Goal: Entertainment & Leisure: Browse casually

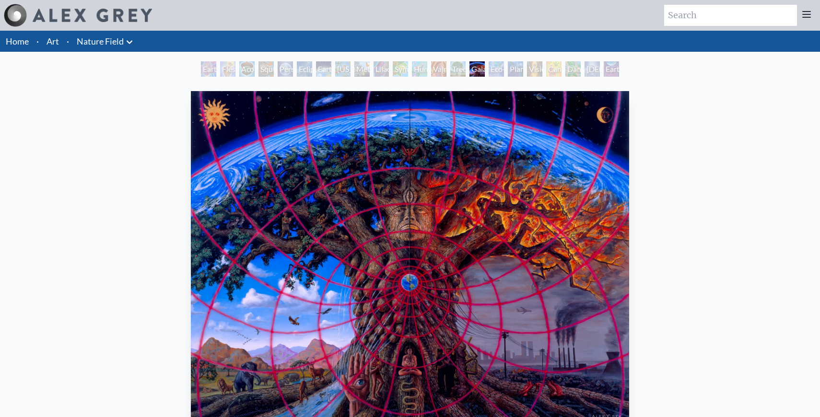
click at [268, 69] on div "Squirrel" at bounding box center [265, 68] width 15 height 15
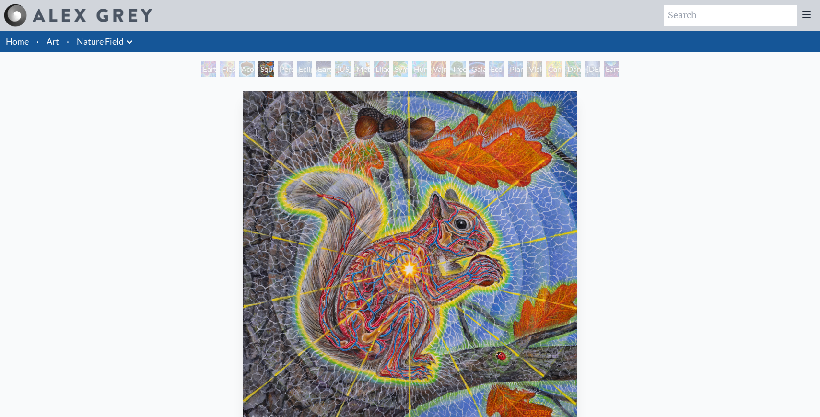
click at [561, 70] on div "Cannabis Mudra" at bounding box center [553, 68] width 15 height 15
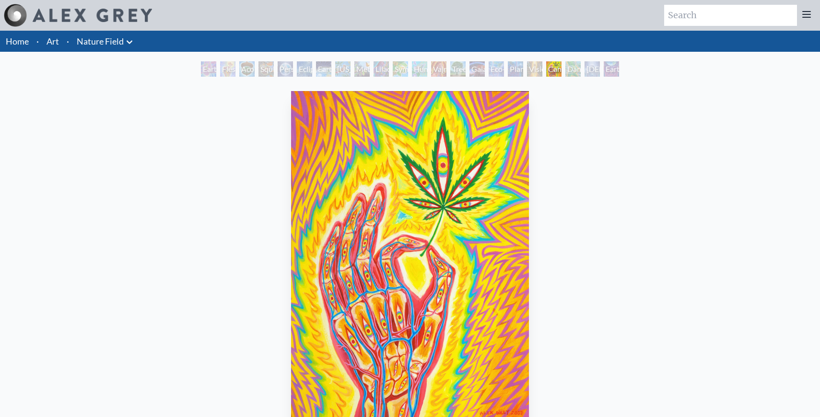
click at [597, 69] on div "[DEMOGRAPHIC_DATA] in the Ocean of Awareness" at bounding box center [591, 68] width 15 height 15
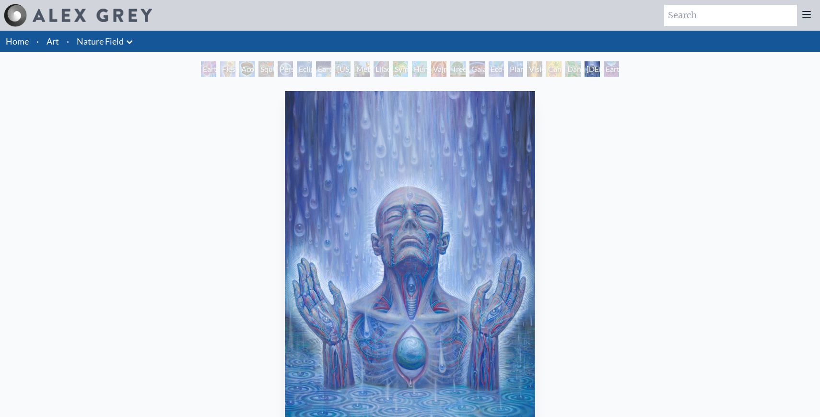
click at [613, 71] on div "Earthmind" at bounding box center [611, 68] width 15 height 15
